Goal: Download file/media

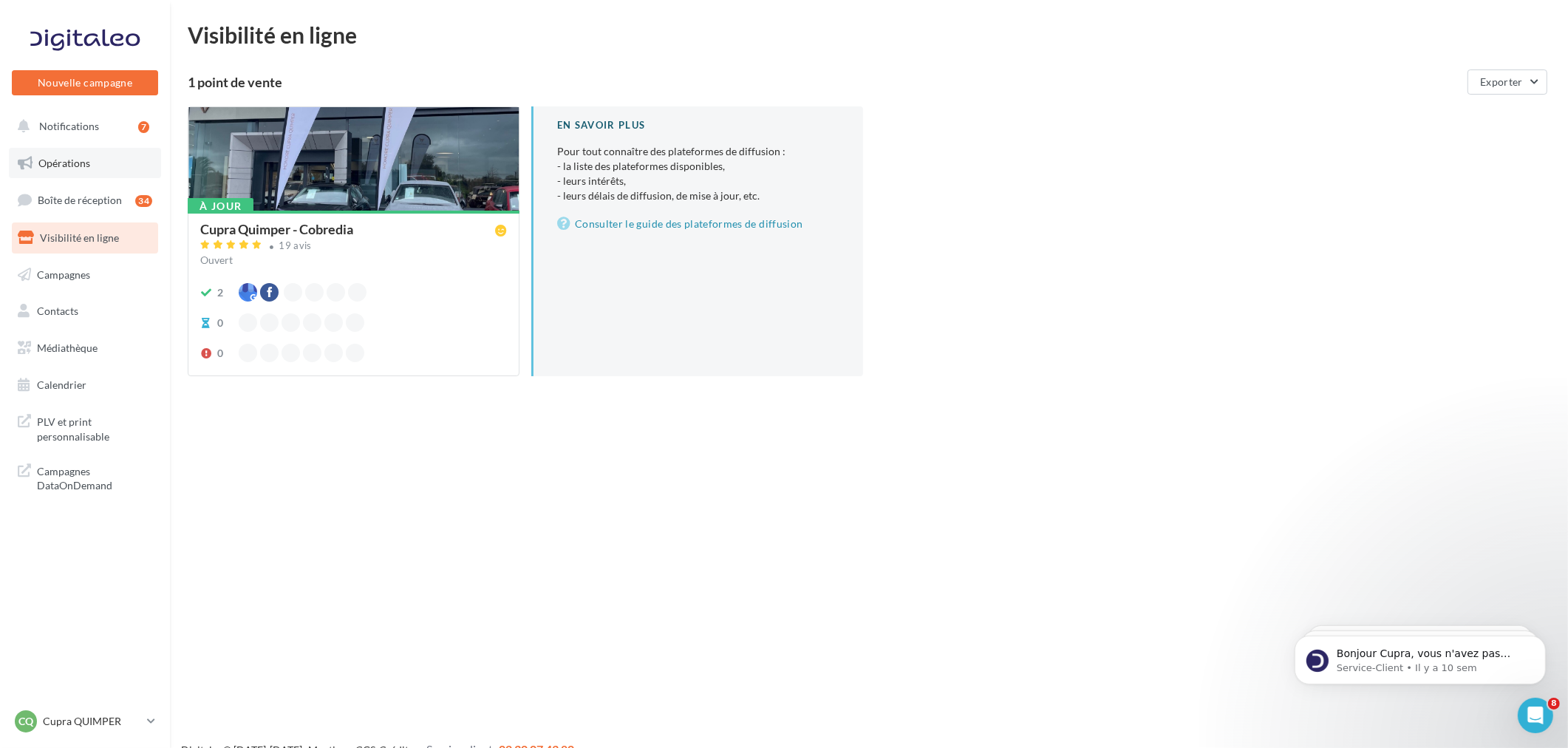
click at [48, 161] on span "Opérations" at bounding box center [64, 164] width 52 height 13
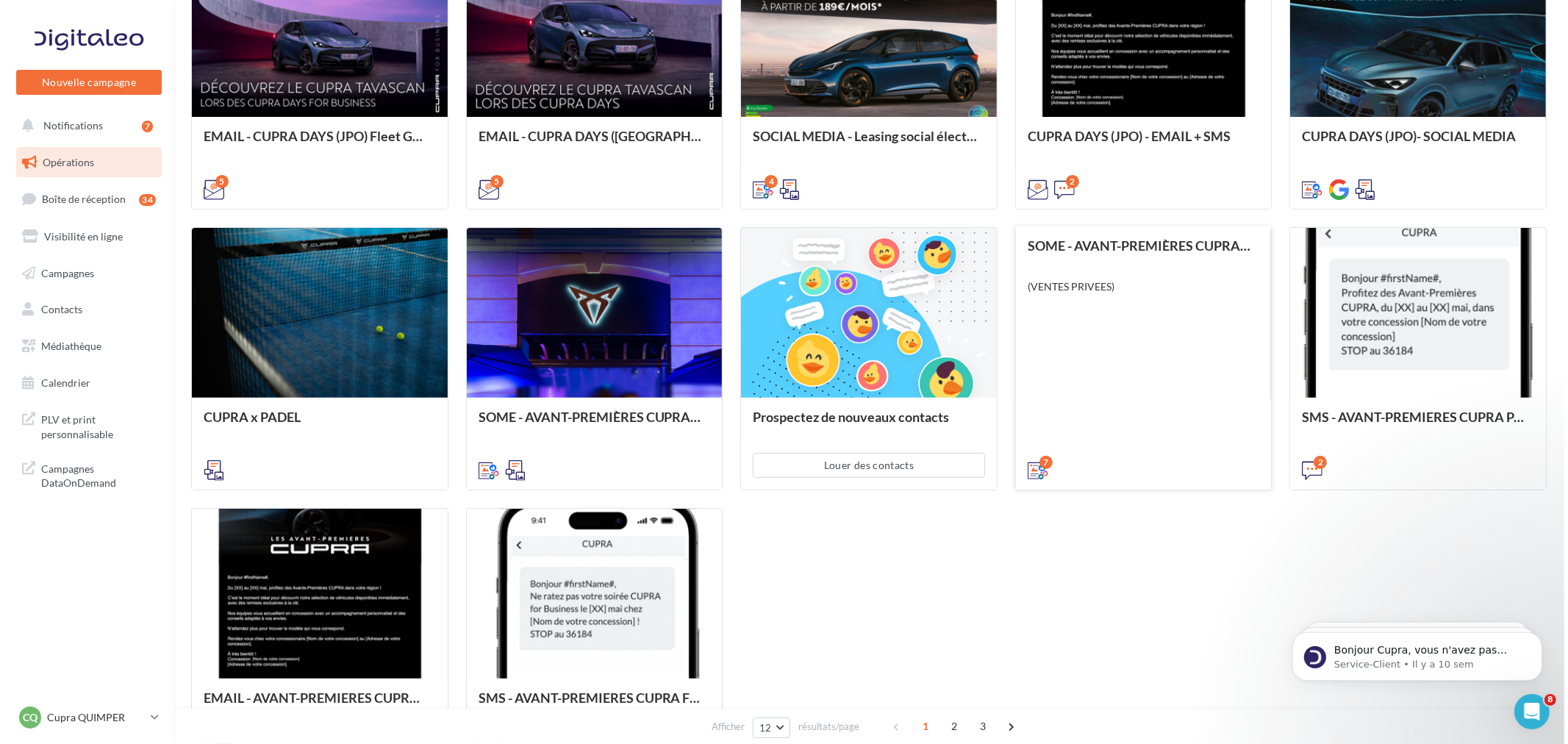
scroll to position [571, 0]
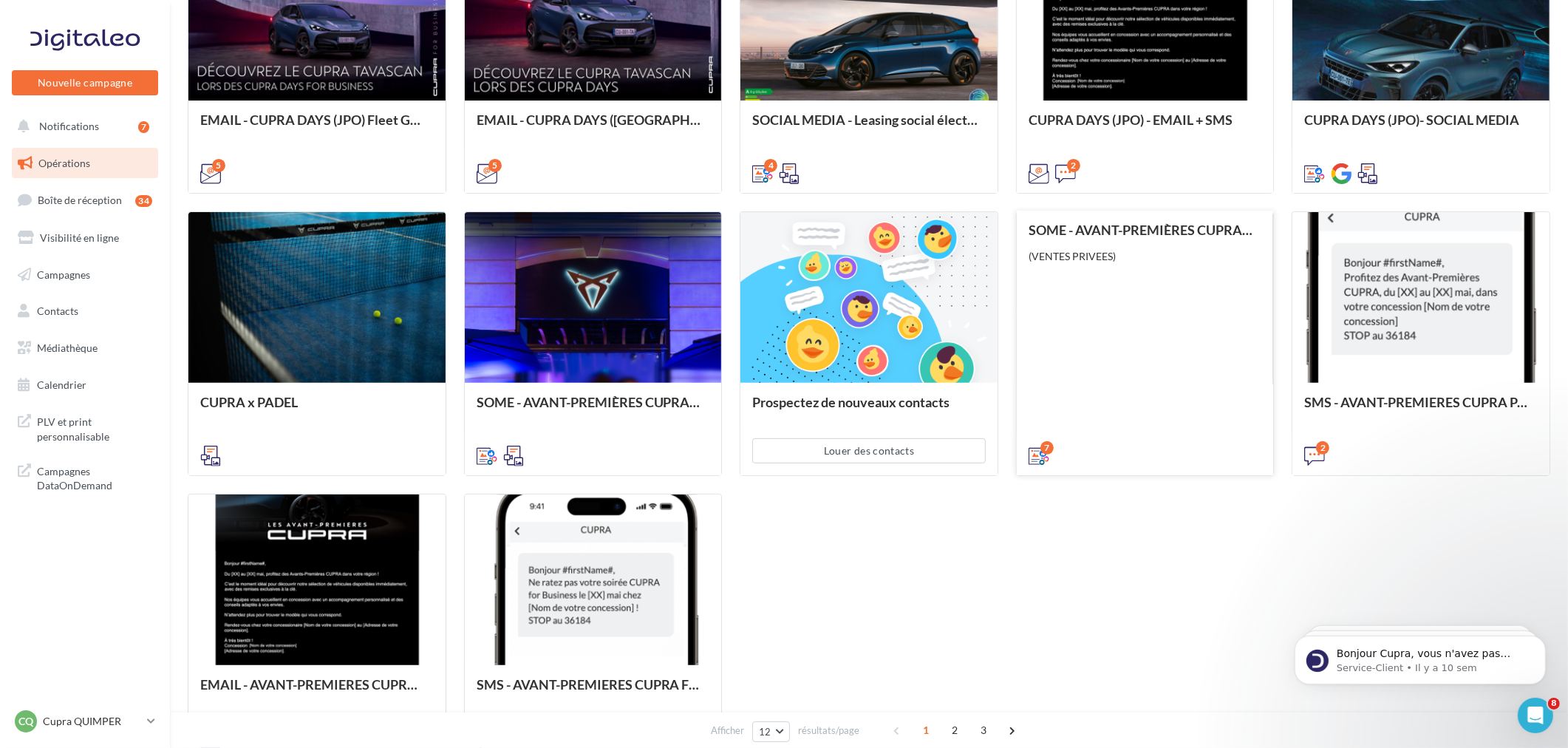
click at [1151, 311] on div "SOME - AVANT-PREMIÈRES CUPRA PART (VENTES PRIVEES) (VENTES PRIVEES)" at bounding box center [1144, 342] width 233 height 240
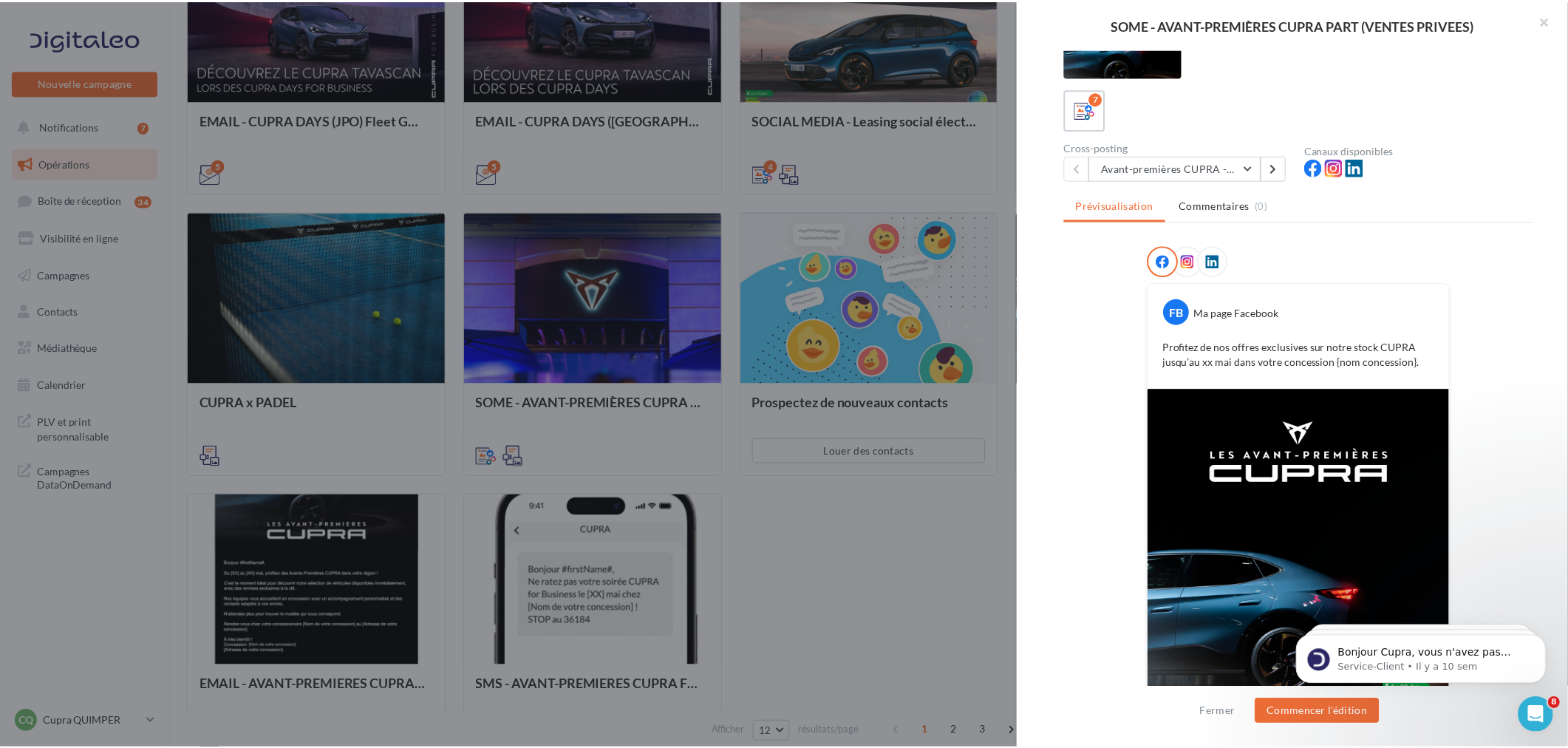
scroll to position [0, 0]
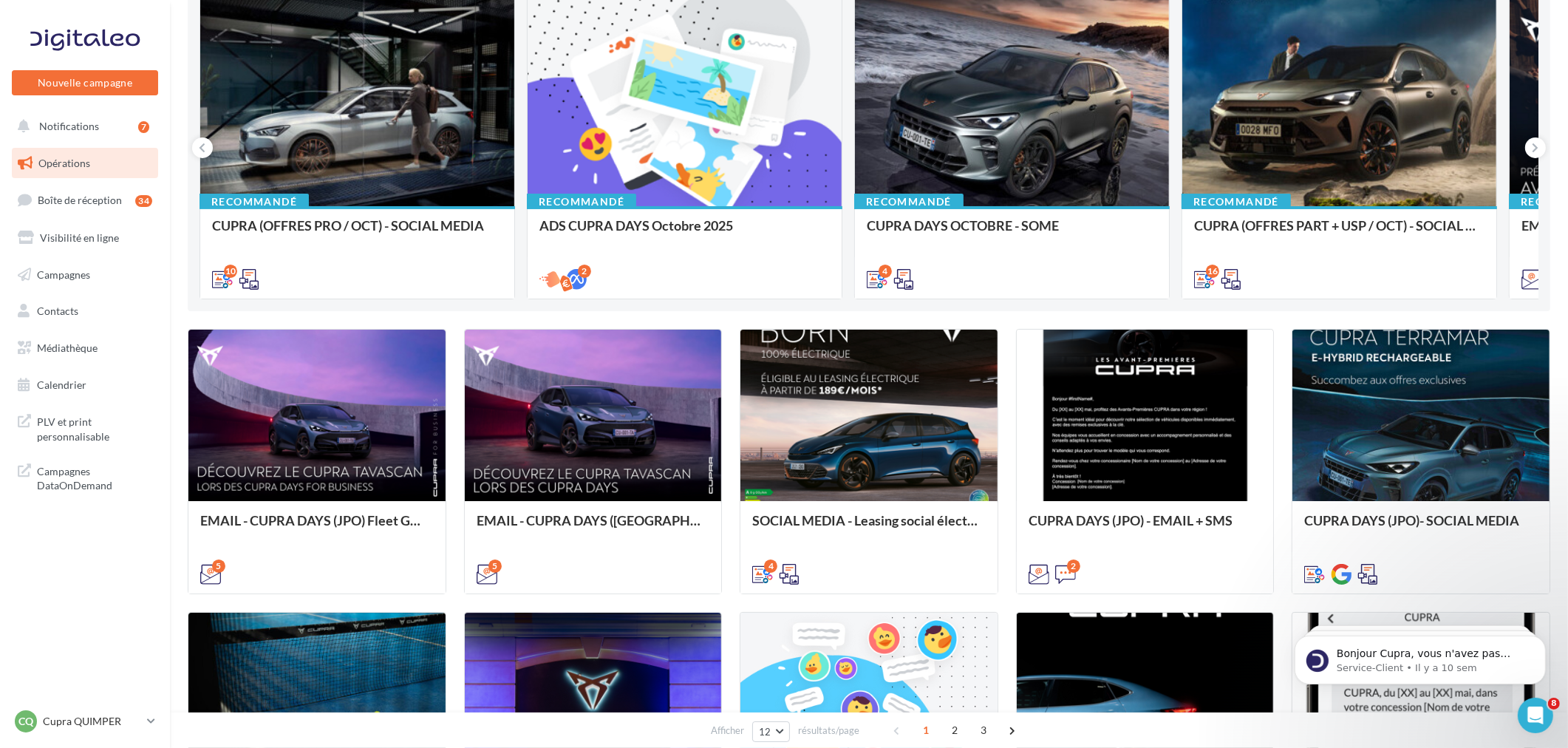
scroll to position [164, 0]
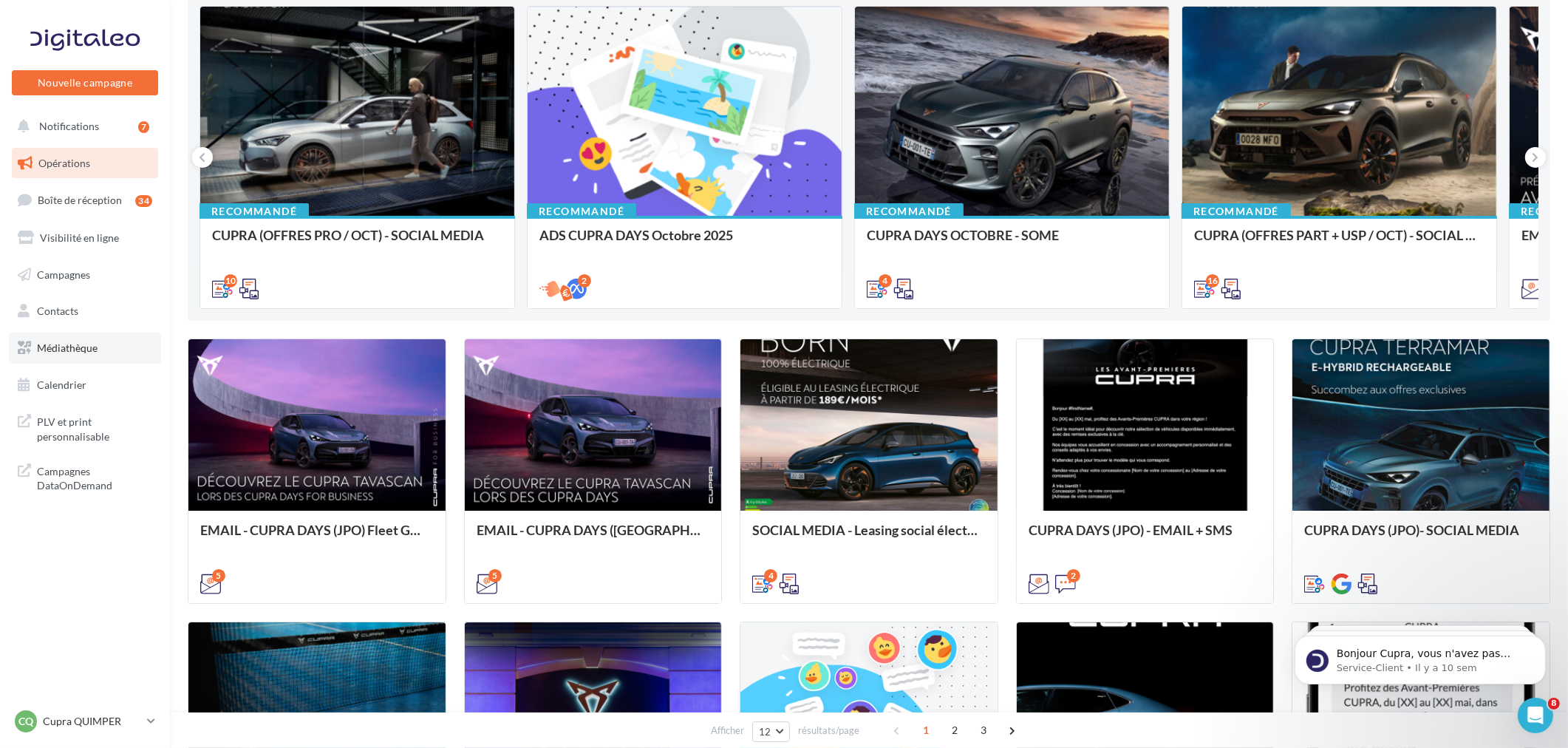
click at [60, 345] on span "Médiathèque" at bounding box center [67, 348] width 60 height 13
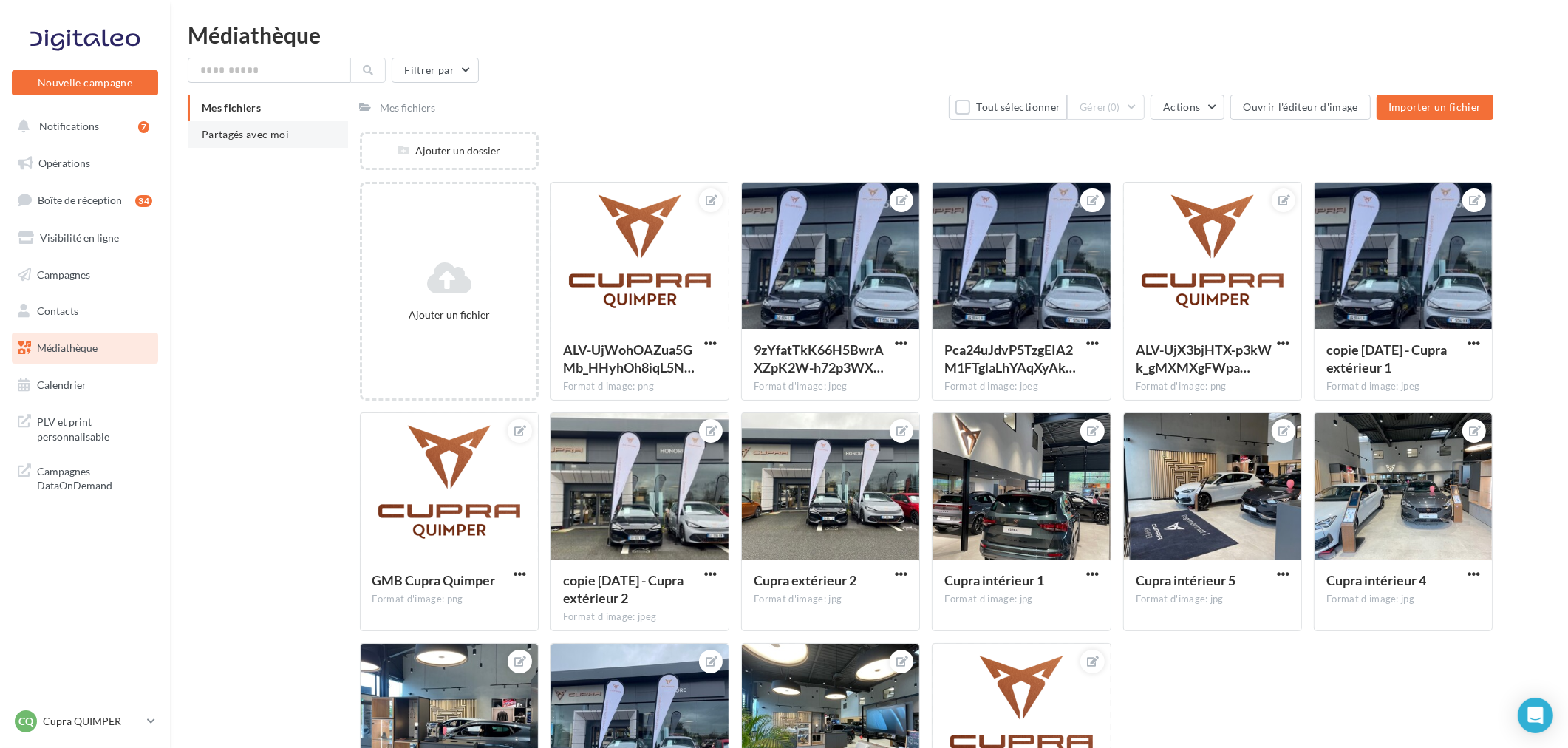
click at [211, 133] on span "Partagés avec moi" at bounding box center [245, 135] width 87 height 13
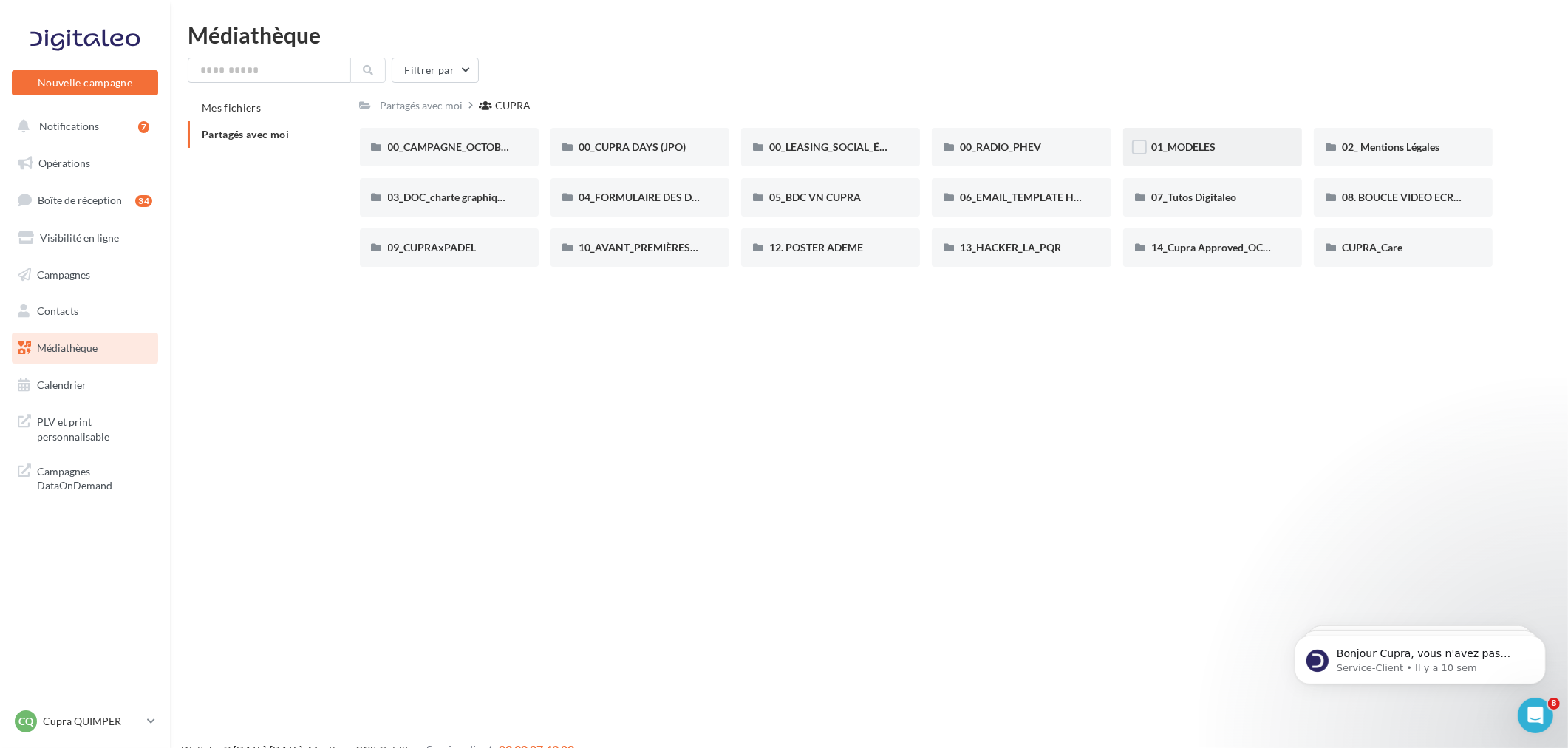
click at [1210, 135] on div "01_MODELES" at bounding box center [1212, 147] width 178 height 38
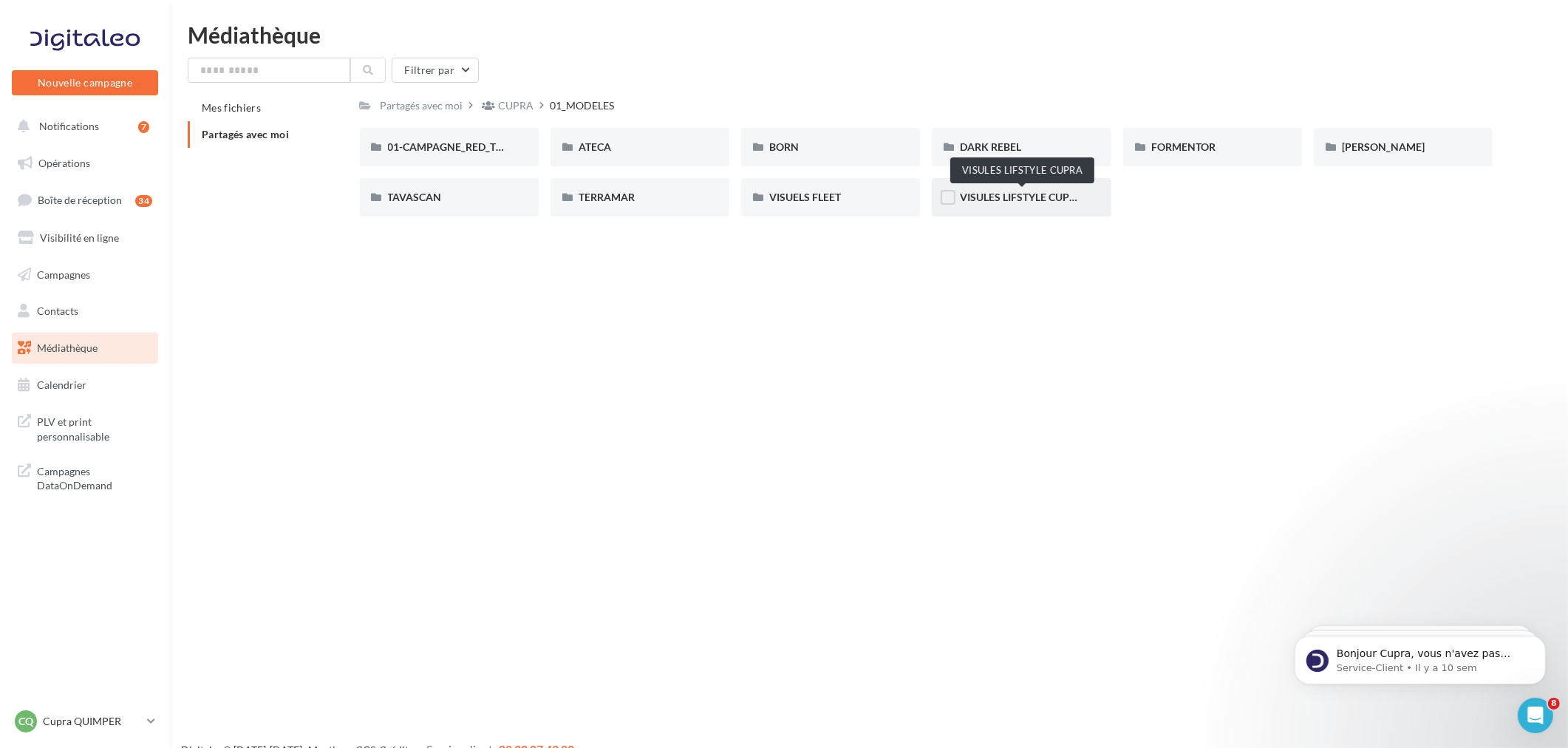
click at [976, 201] on span "VISULES LIFSTYLE CUPRA" at bounding box center [1021, 197] width 124 height 13
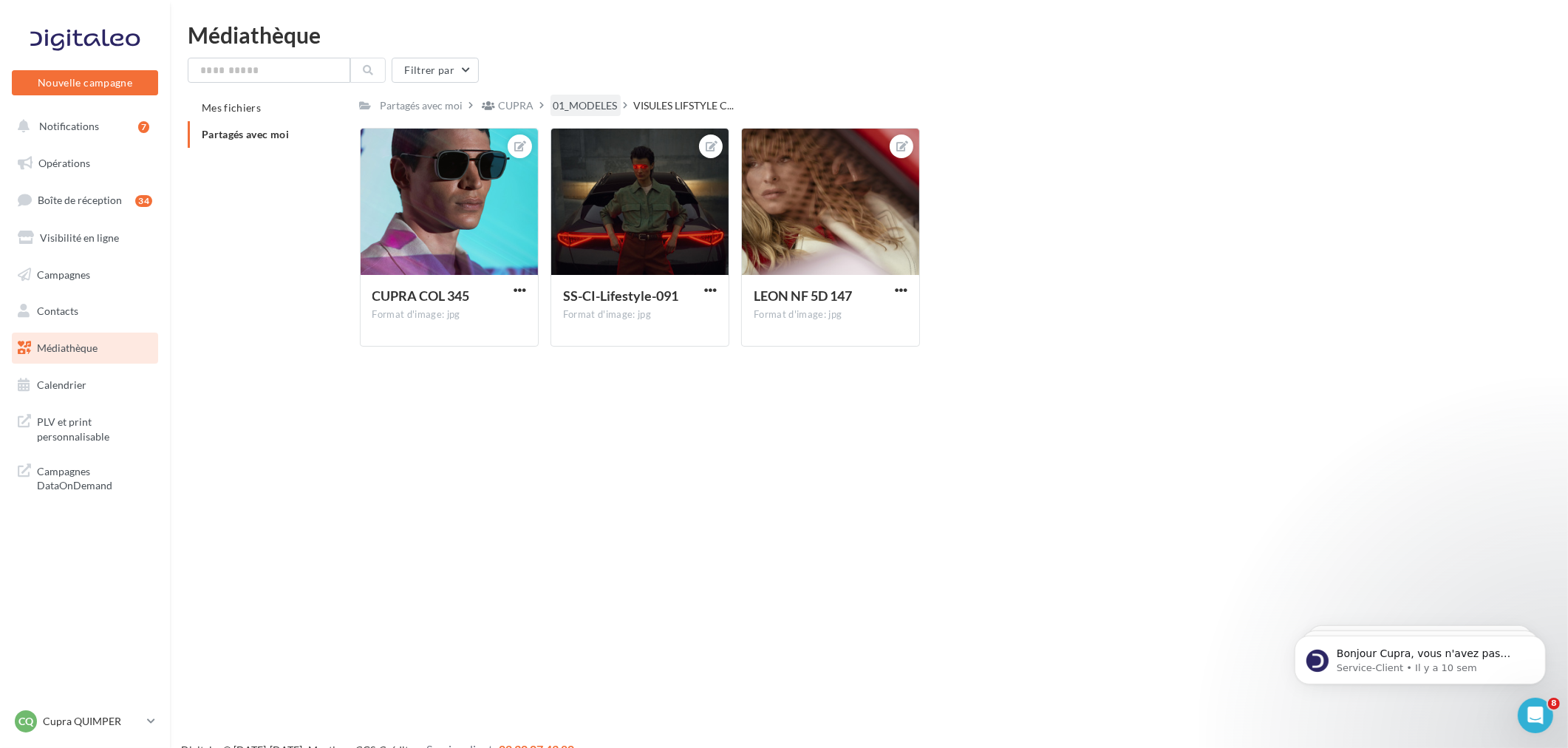
click at [577, 108] on div "01_MODELES" at bounding box center [585, 106] width 64 height 15
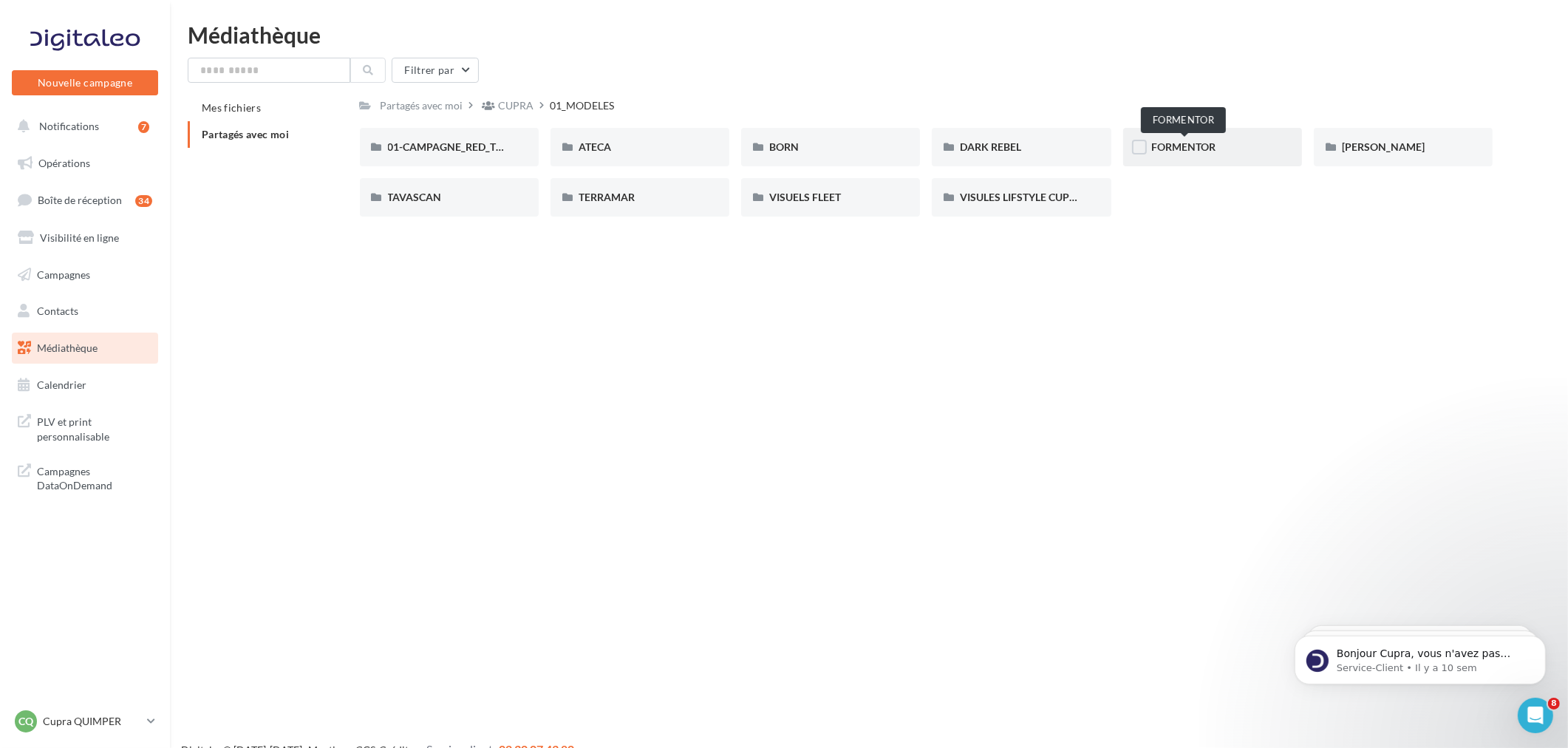
click at [1186, 142] on span "FORMENTOR" at bounding box center [1183, 147] width 64 height 13
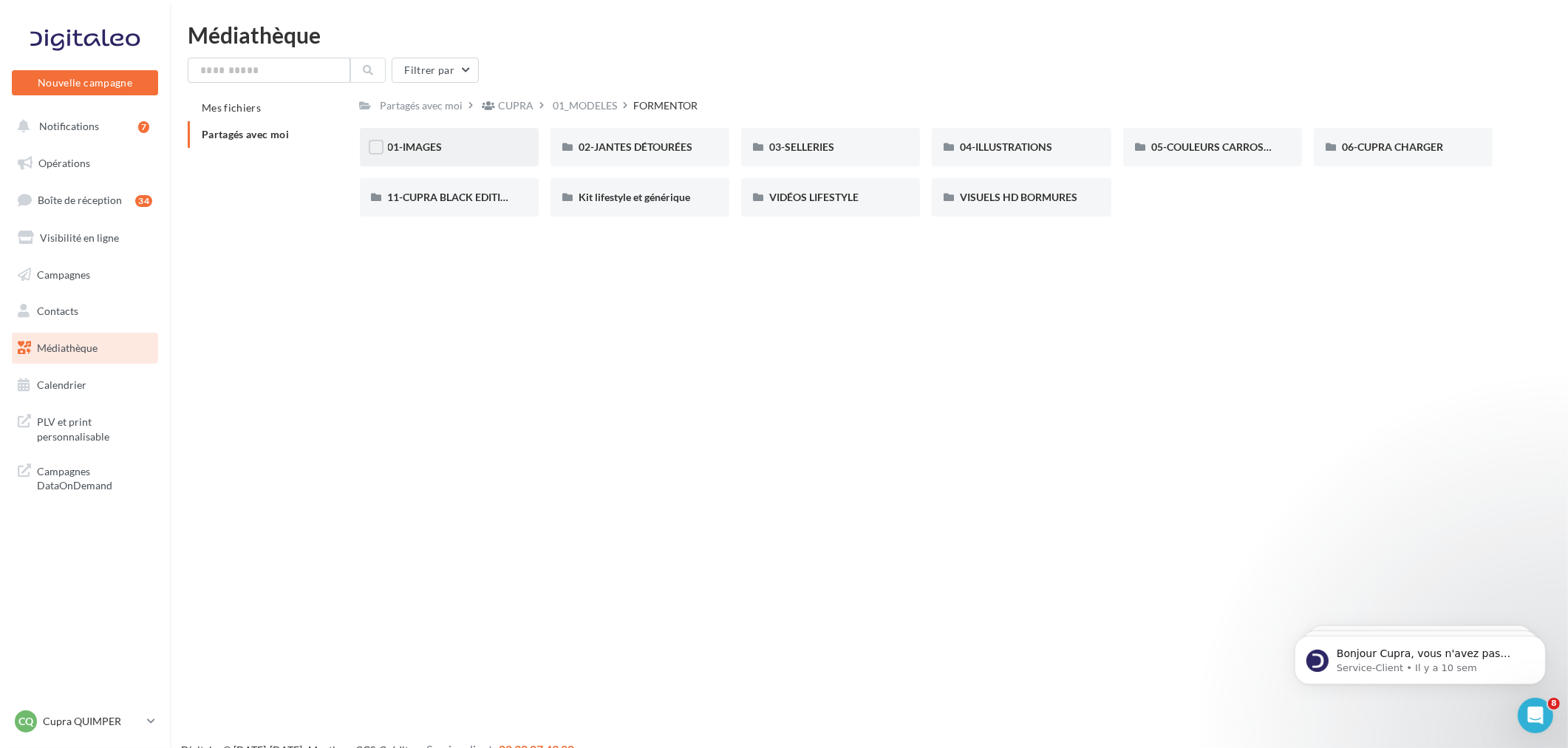
click at [473, 153] on div "01-IMAGES" at bounding box center [450, 147] width 123 height 15
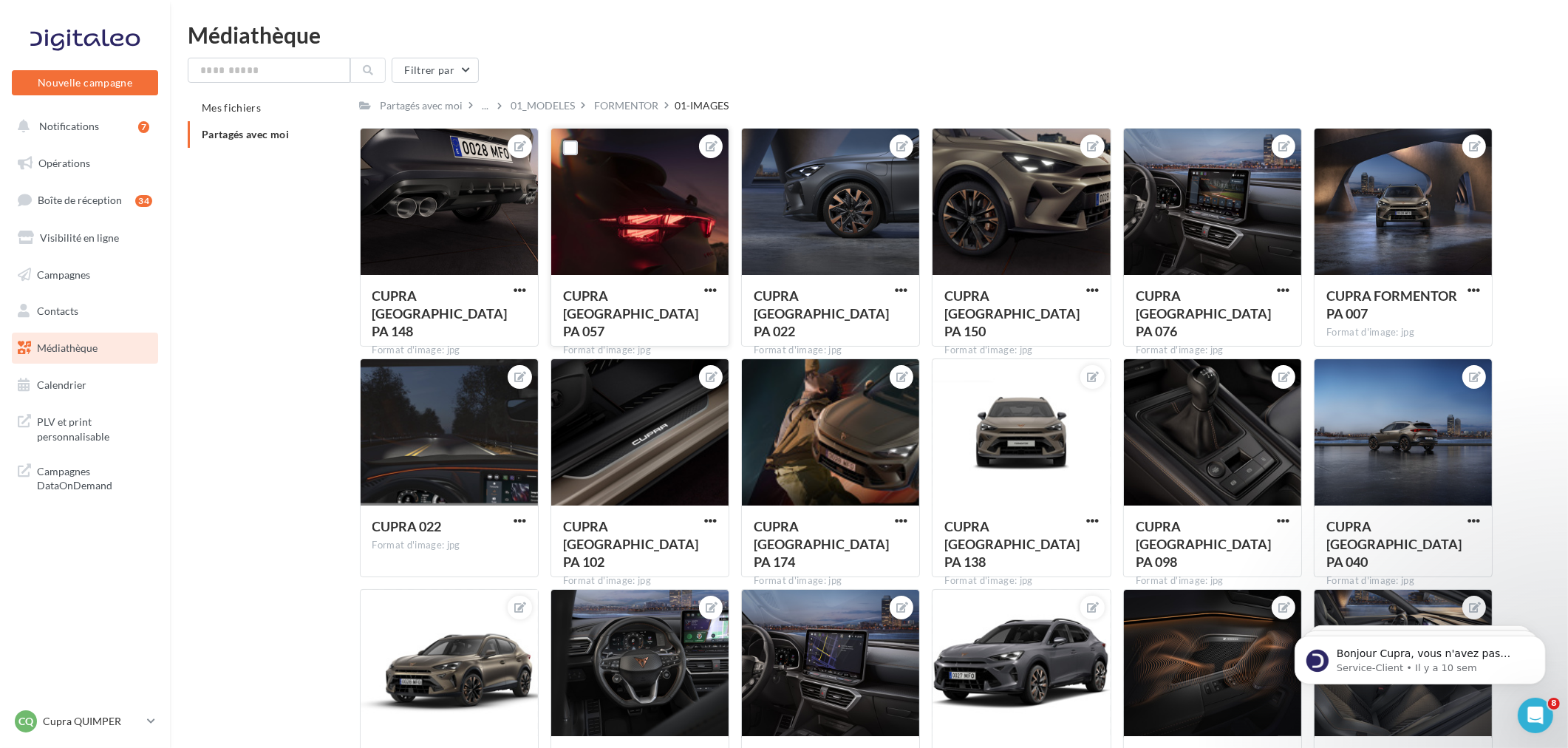
click at [637, 195] on div at bounding box center [639, 202] width 177 height 148
click at [712, 292] on span "button" at bounding box center [711, 290] width 13 height 13
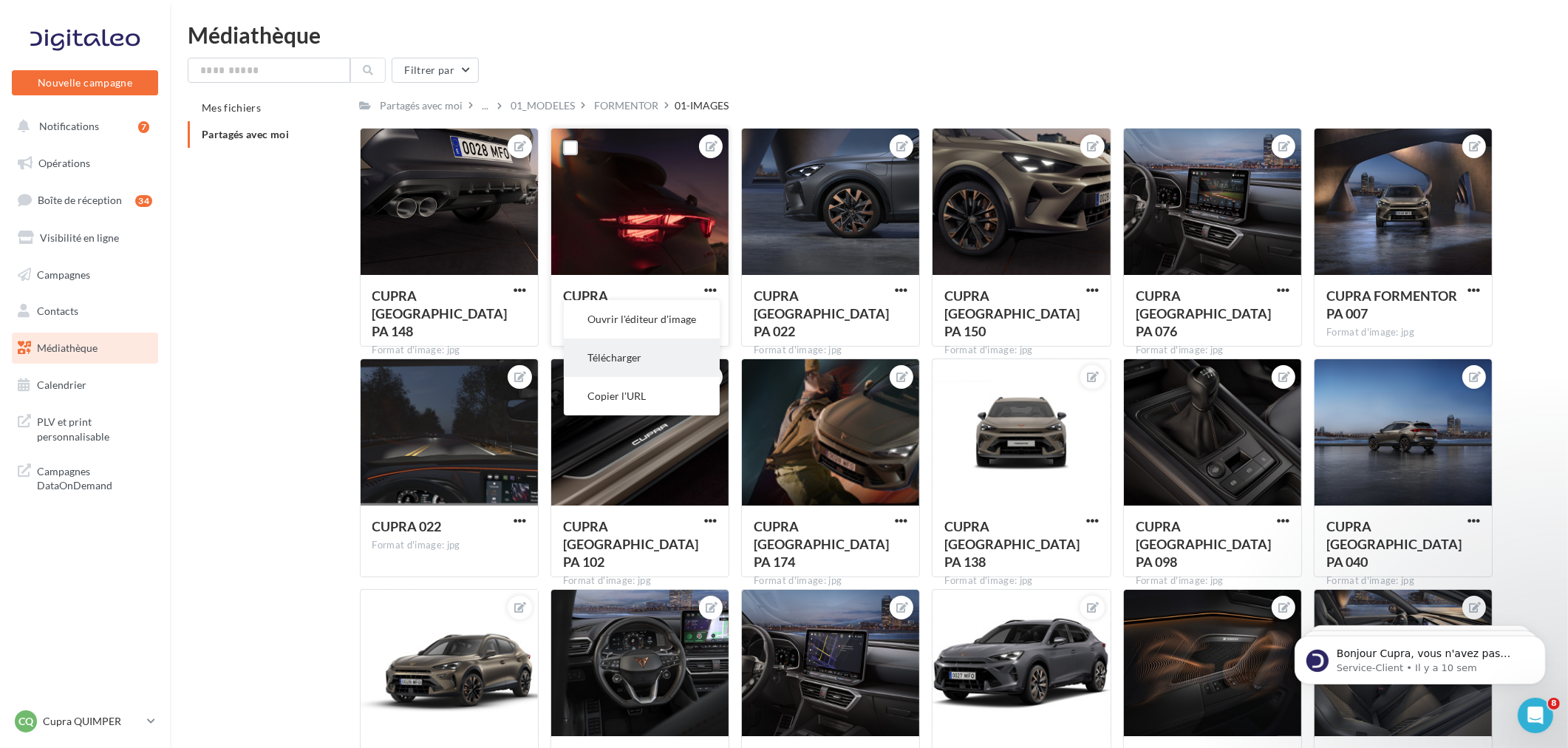
click at [644, 360] on button "Télécharger" at bounding box center [642, 357] width 156 height 38
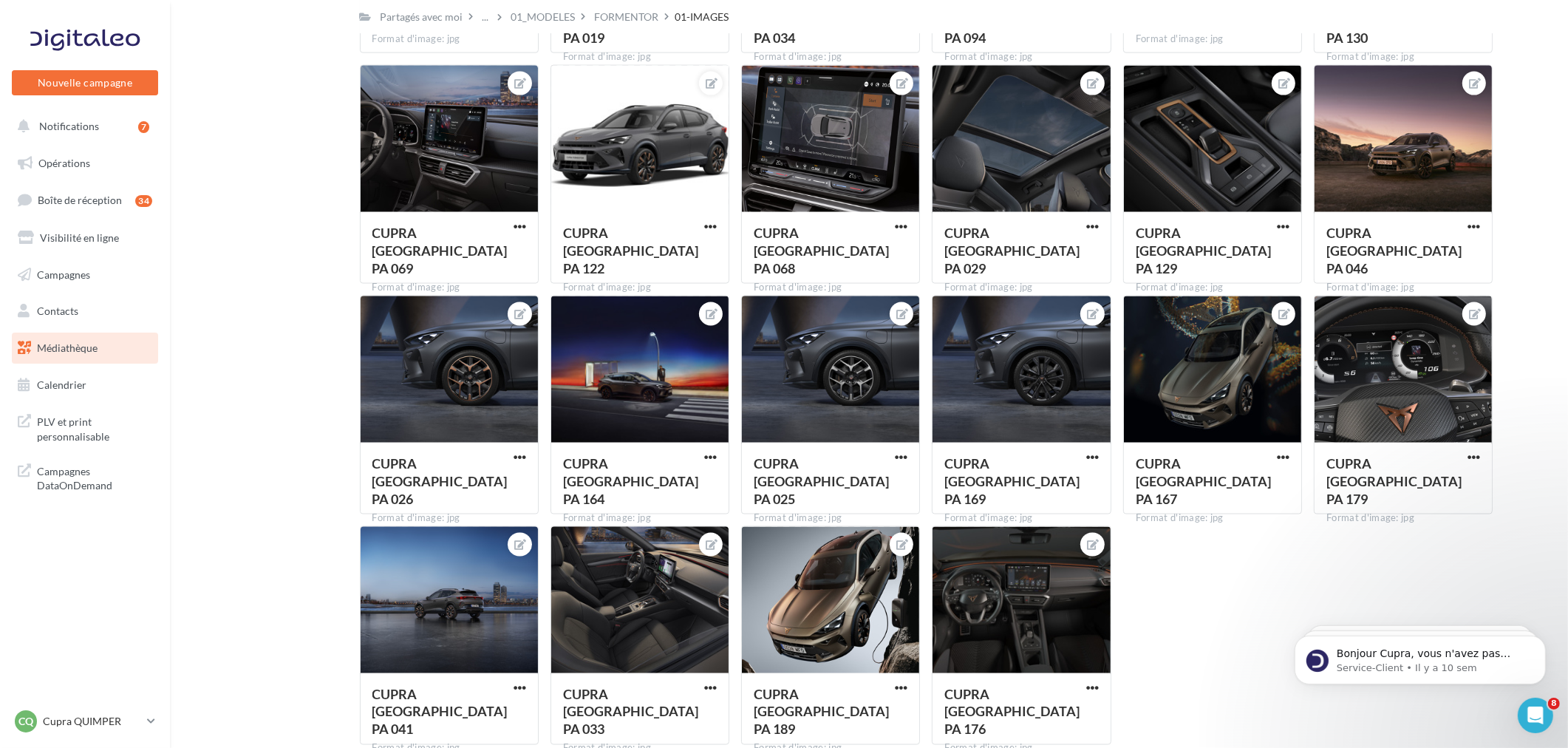
scroll to position [2866, 0]
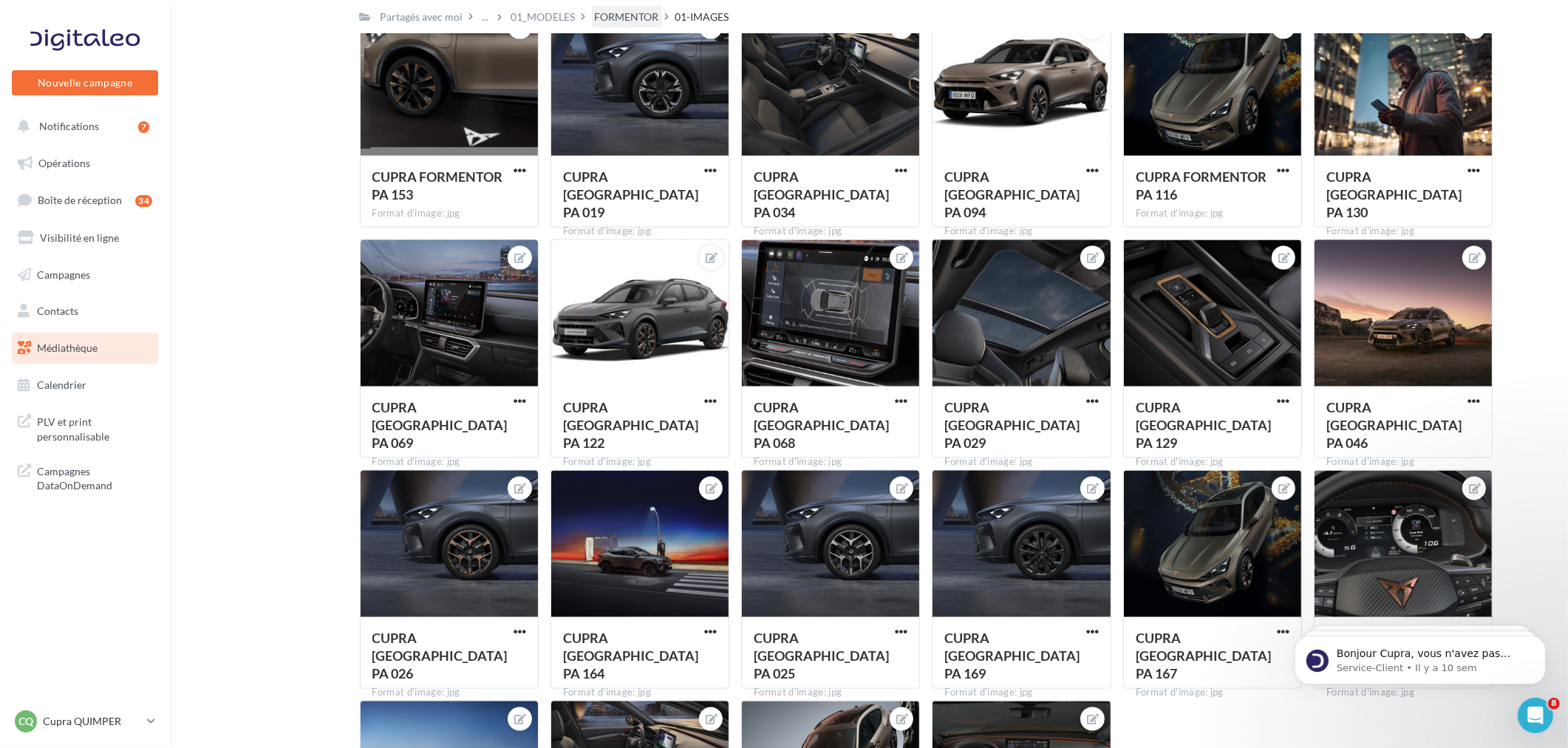
click at [641, 9] on div "FORMENTOR" at bounding box center [626, 17] width 64 height 15
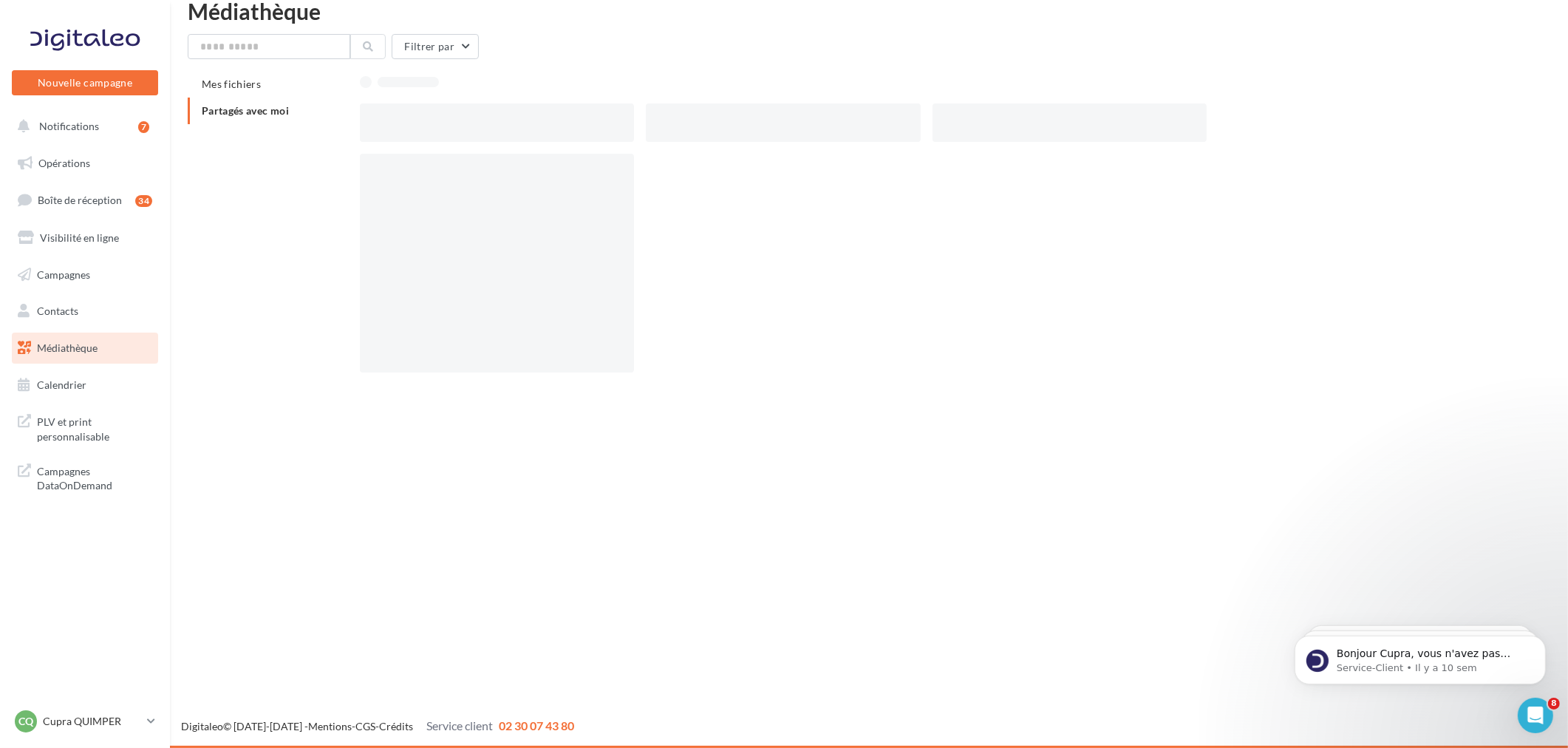
scroll to position [23, 0]
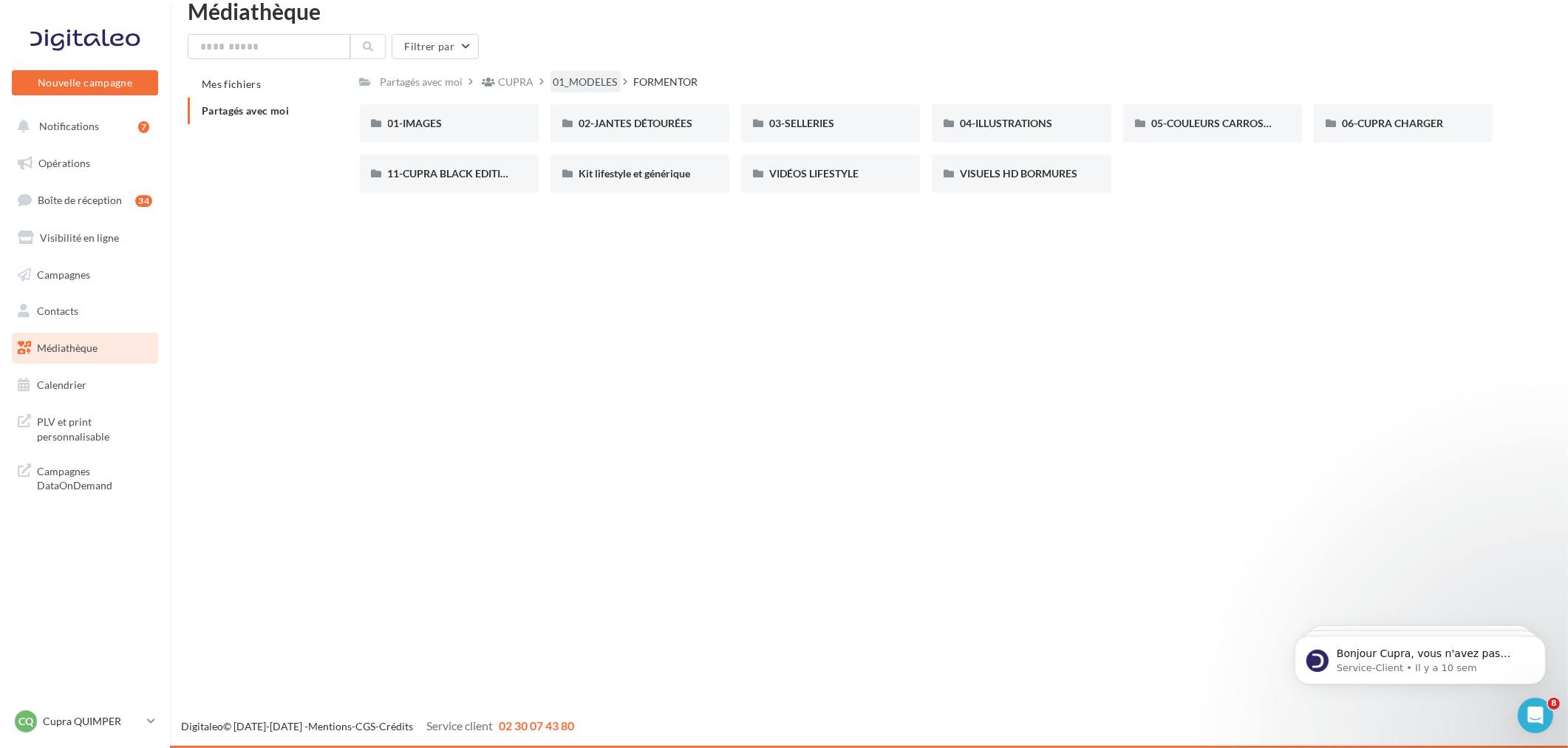
click at [588, 79] on div "01_MODELES" at bounding box center [585, 82] width 64 height 15
click at [410, 178] on span "TAVASCAN" at bounding box center [415, 174] width 54 height 13
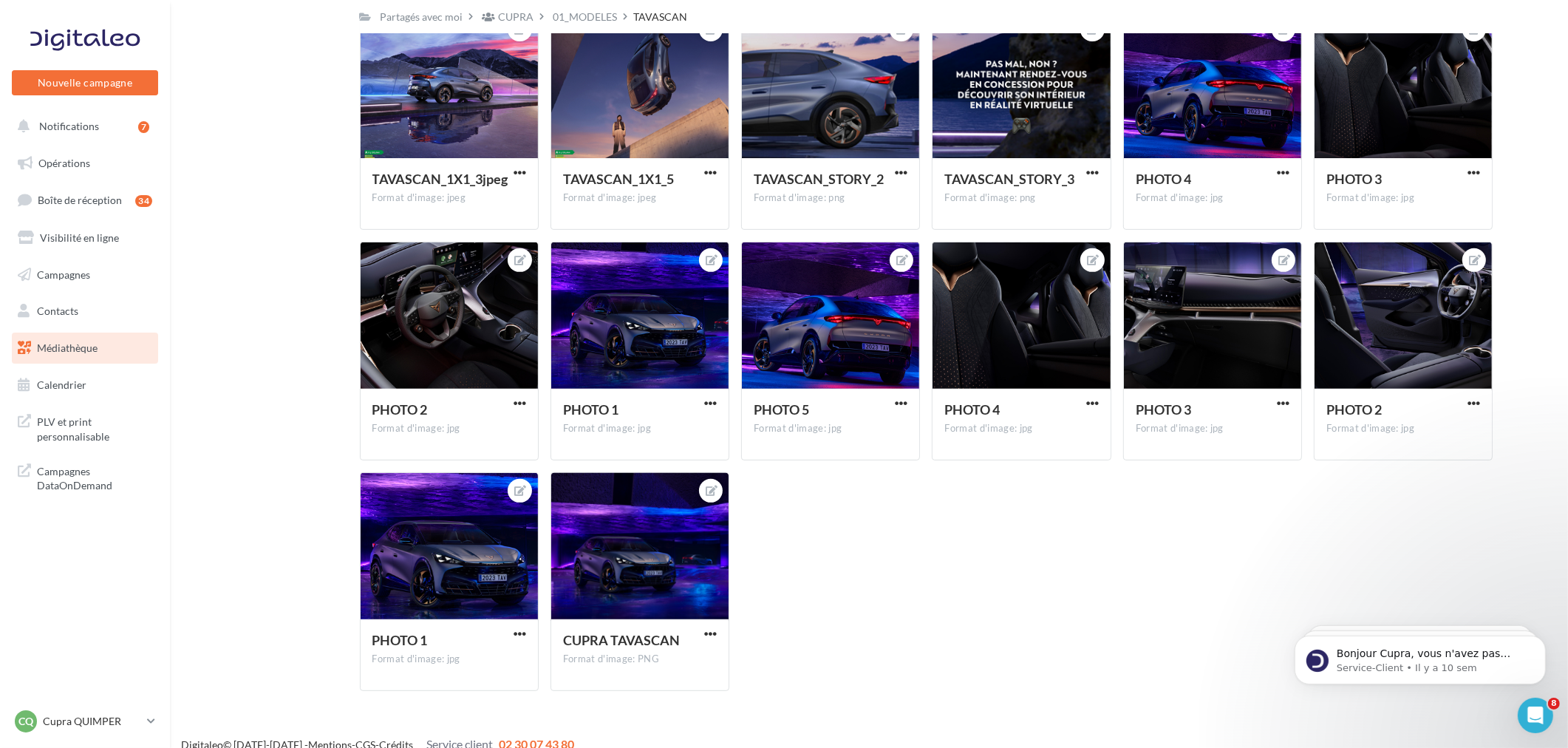
scroll to position [695, 0]
